Goal: Information Seeking & Learning: Learn about a topic

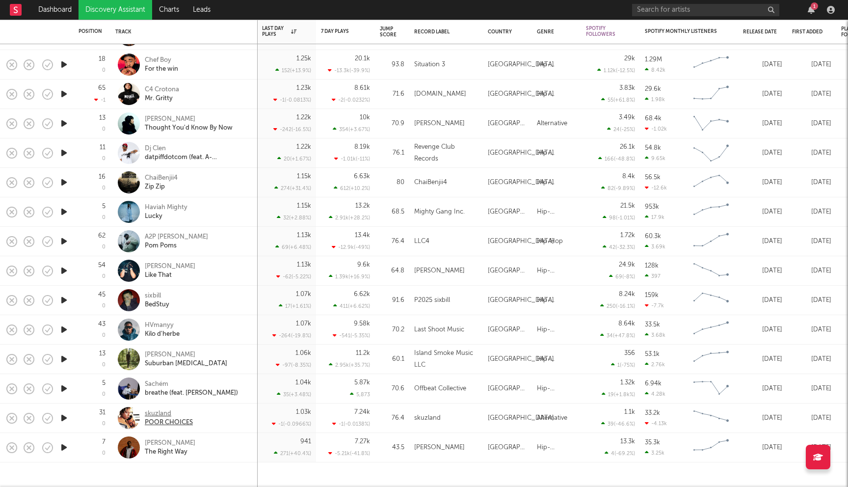
click at [170, 417] on div "skuzland" at bounding box center [169, 413] width 48 height 9
click at [129, 4] on link "Discovery Assistant" at bounding box center [115, 10] width 74 height 20
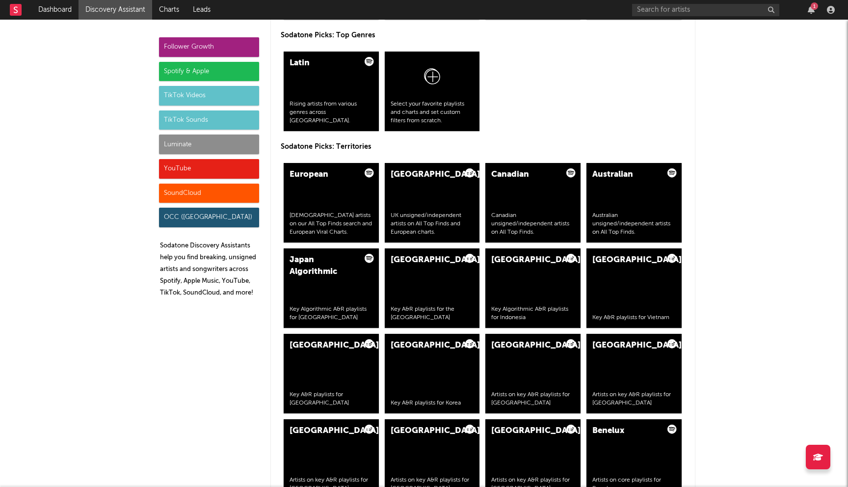
scroll to position [1616, 0]
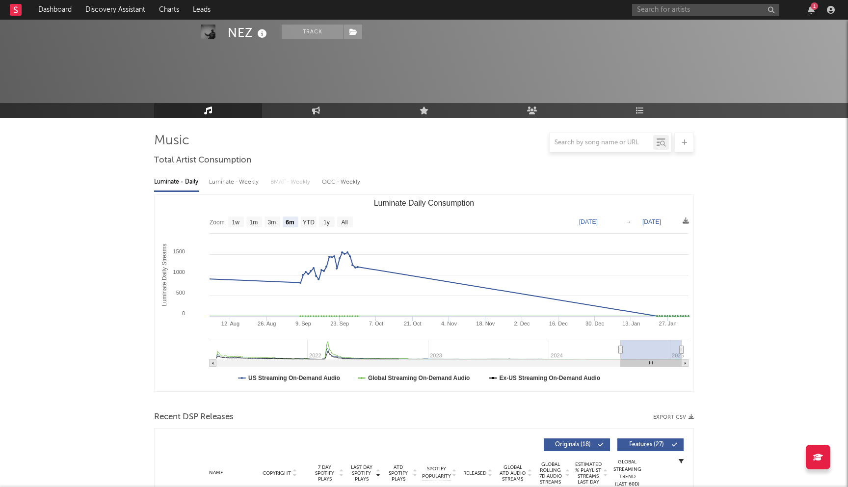
select select "6m"
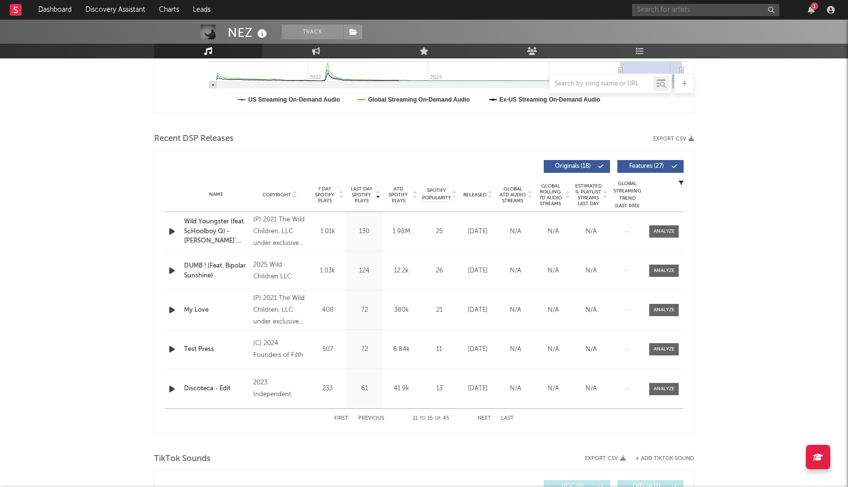
click at [665, 12] on input "text" at bounding box center [705, 10] width 147 height 12
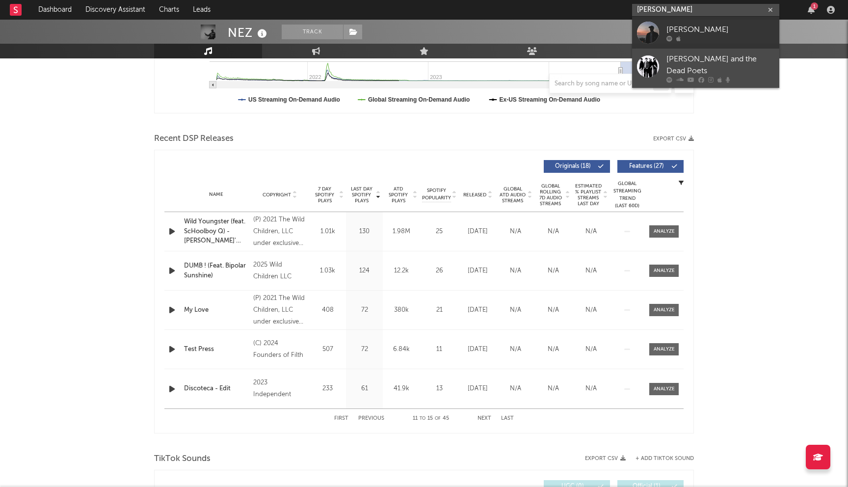
type input "[PERSON_NAME]"
click at [723, 64] on div "[PERSON_NAME] and the Dead Poets" at bounding box center [720, 65] width 108 height 24
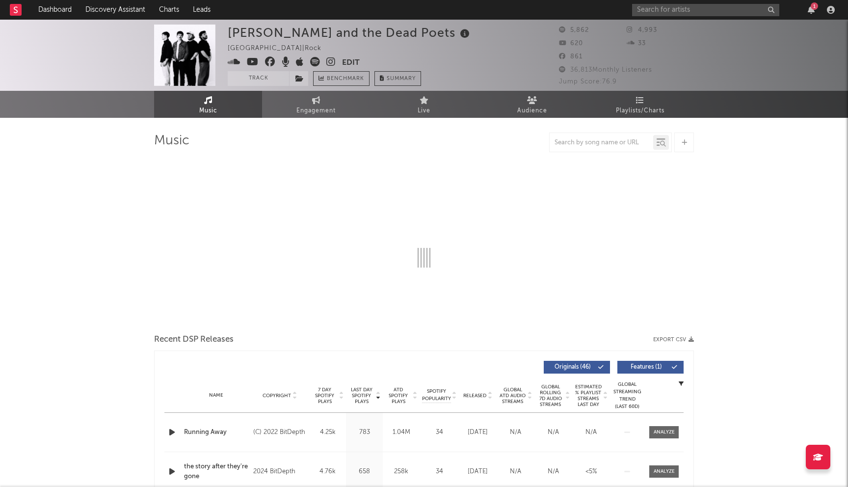
select select "6m"
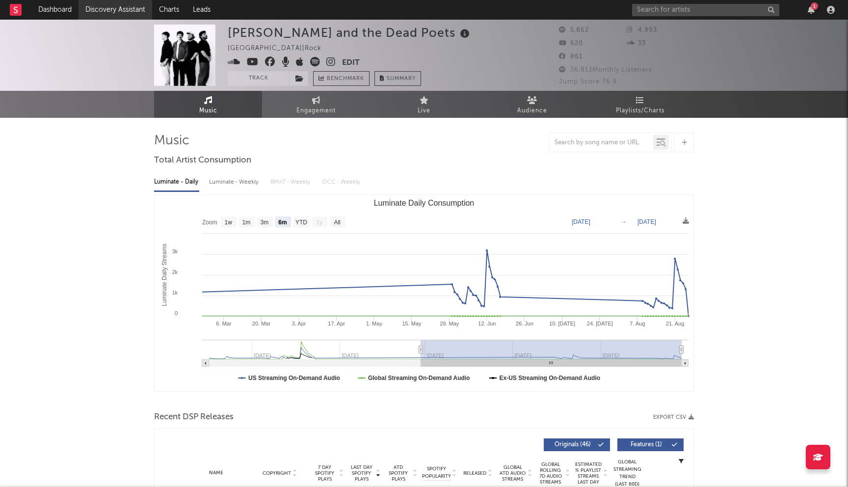
click at [109, 7] on link "Discovery Assistant" at bounding box center [115, 10] width 74 height 20
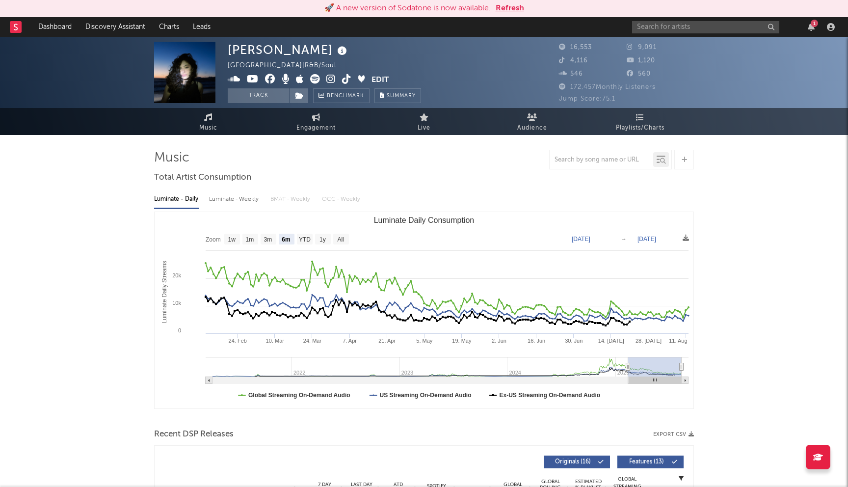
select select "6m"
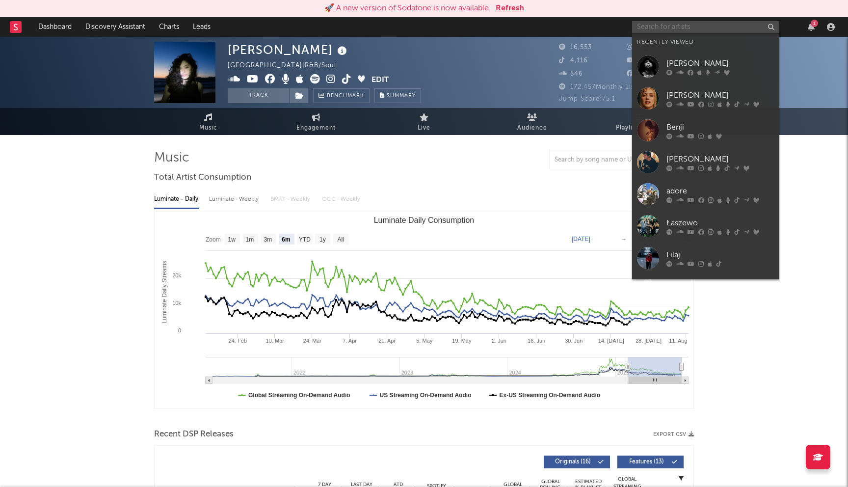
click at [660, 22] on input "text" at bounding box center [705, 27] width 147 height 12
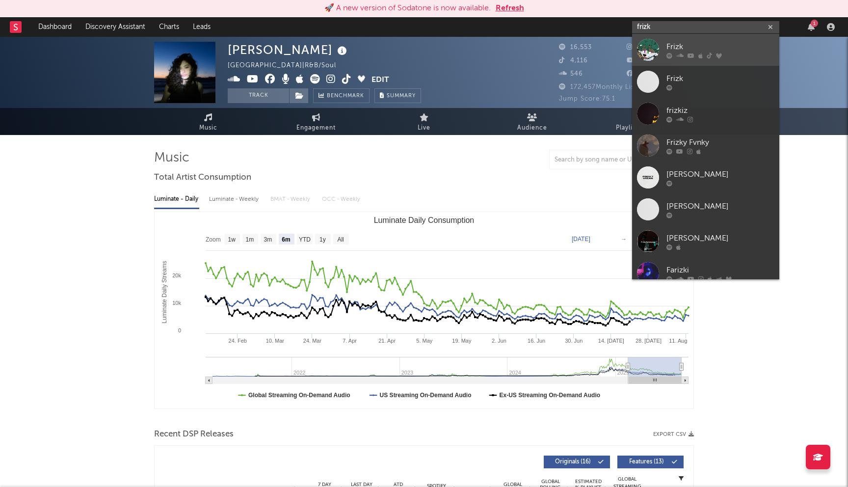
type input "frizk"
click at [716, 46] on div "Frizk" at bounding box center [720, 47] width 108 height 12
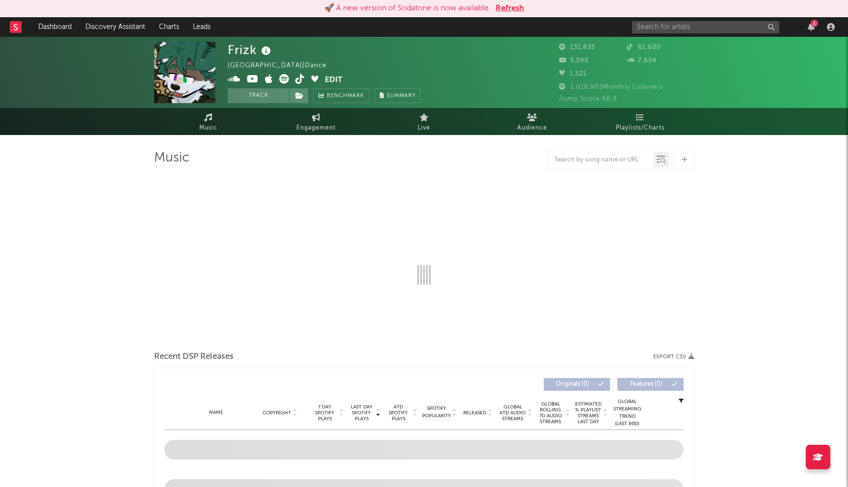
select select "6m"
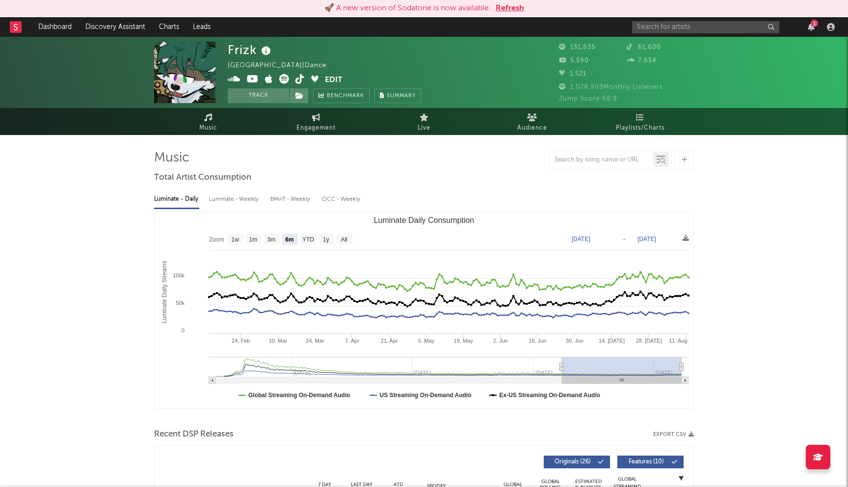
click at [503, 8] on button "Refresh" at bounding box center [509, 8] width 28 height 12
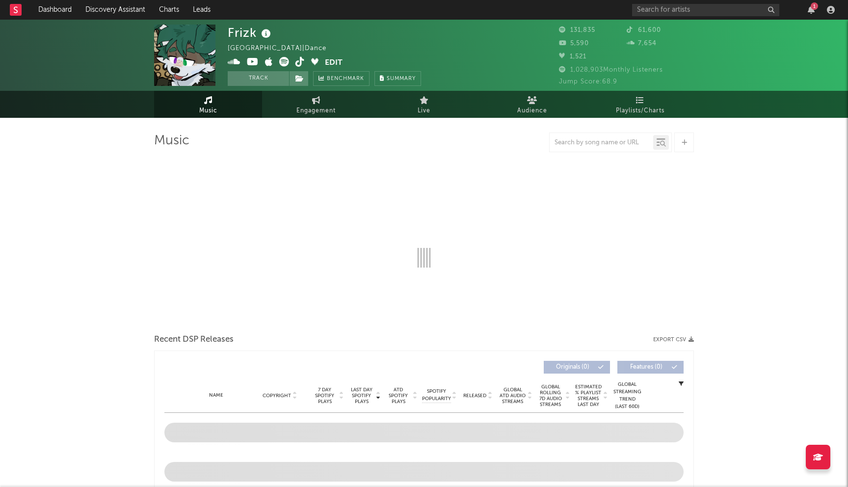
select select "6m"
